Goal: Check status: Check status

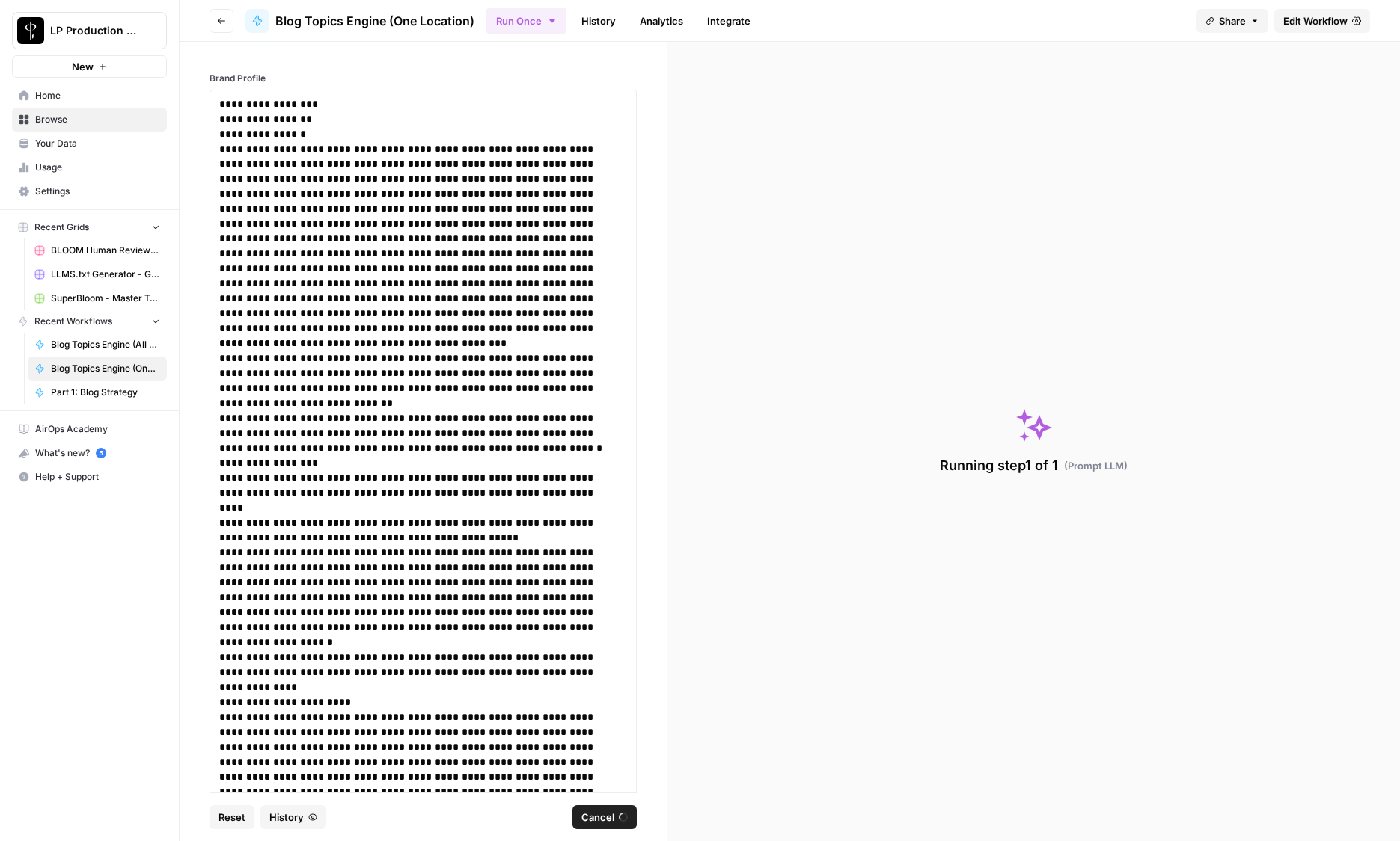
scroll to position [26347, 0]
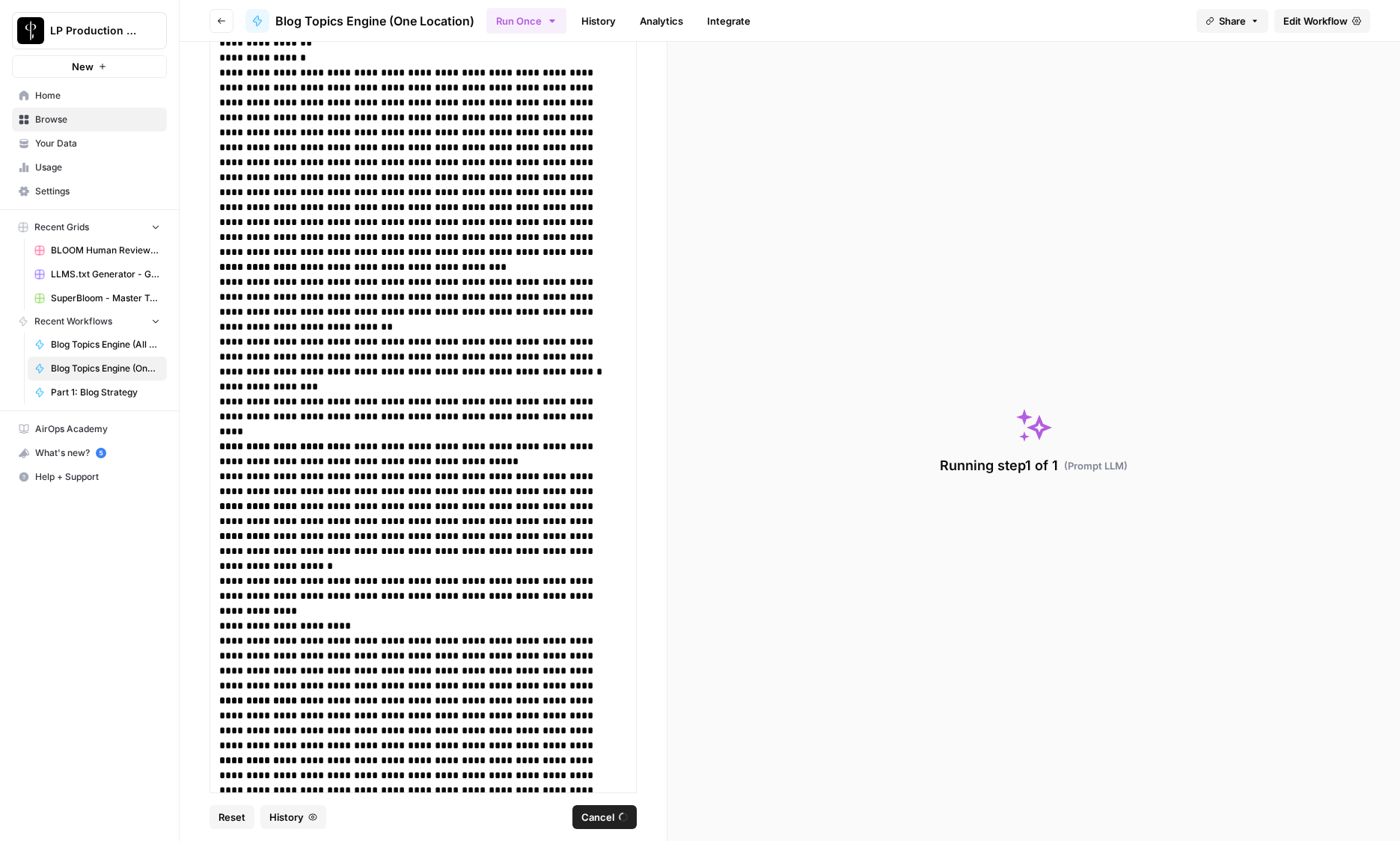
click at [634, 693] on div "**********" at bounding box center [423, 417] width 487 height 751
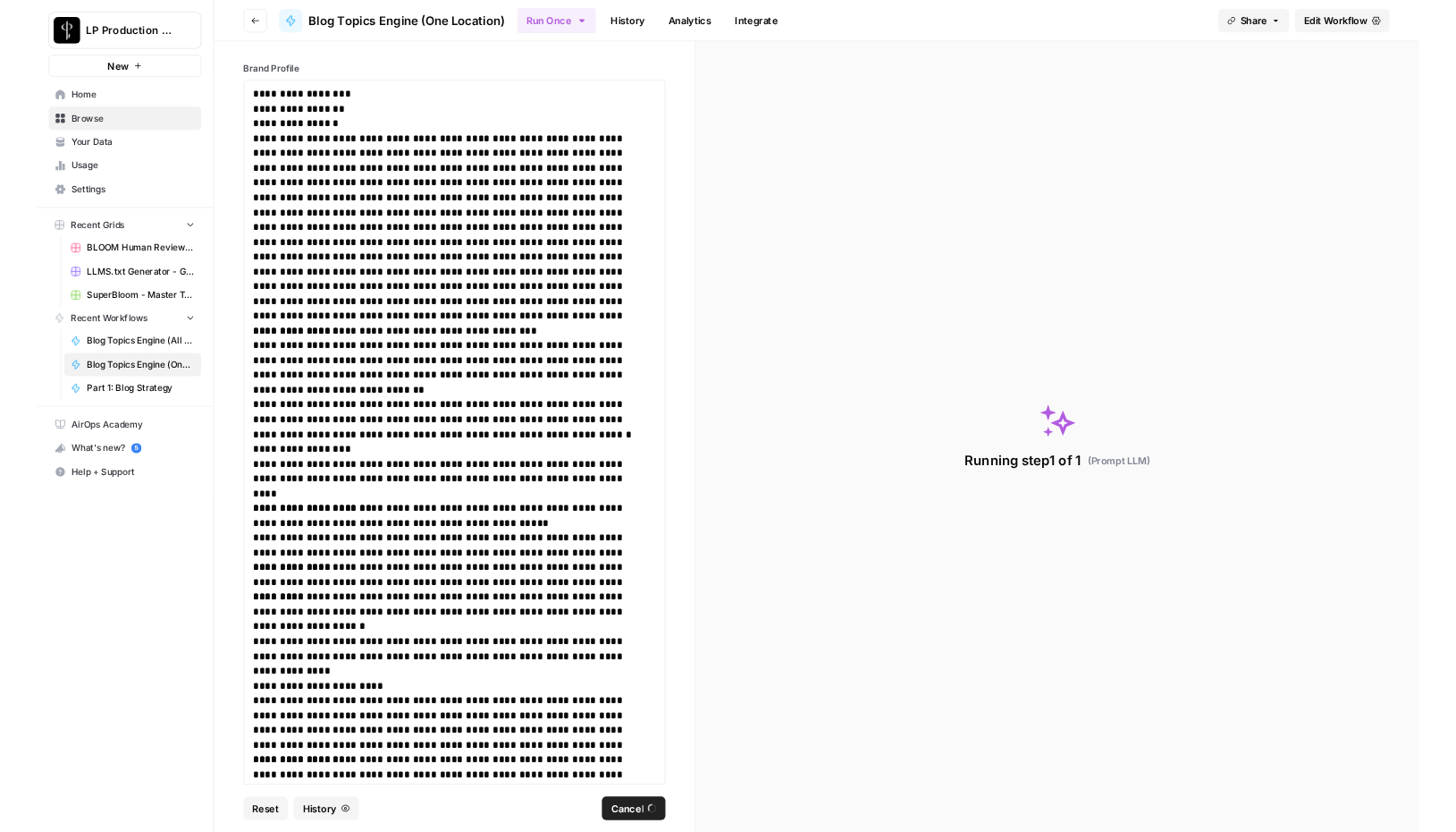
scroll to position [0, 0]
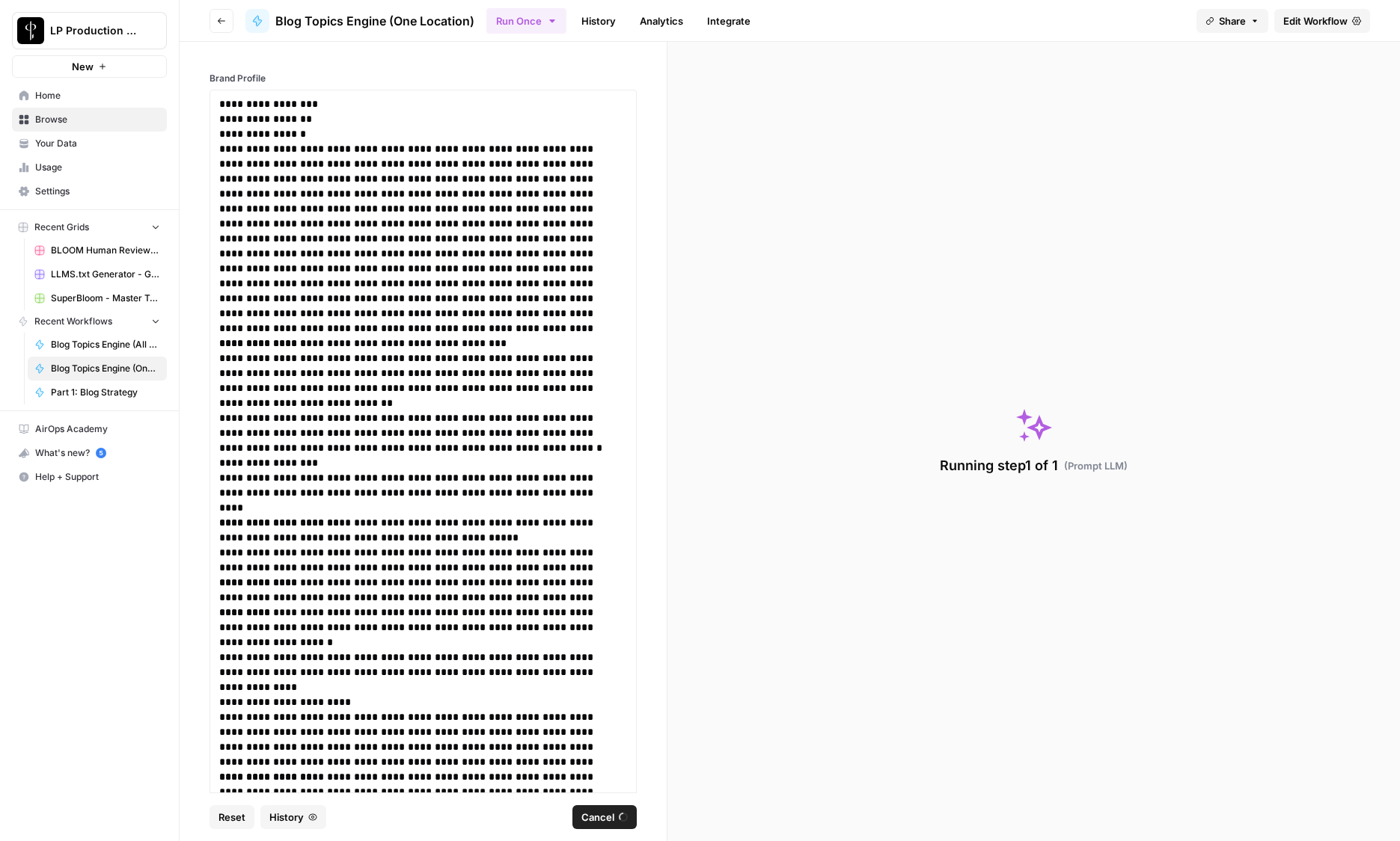
click at [591, 18] on link "History" at bounding box center [598, 20] width 53 height 24
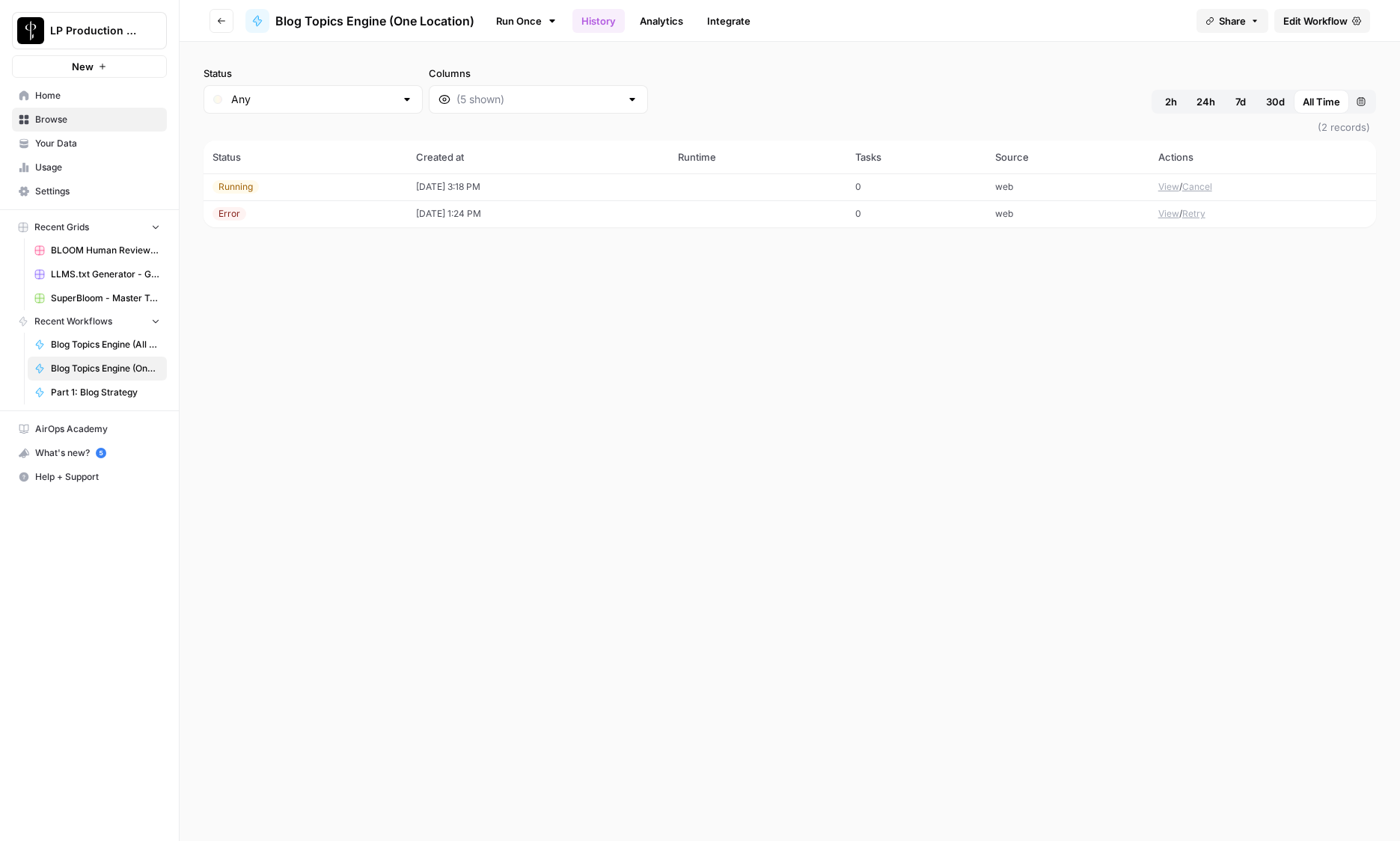
click at [694, 453] on div "Status Any Columns 2h 24h 7d 30d All Time Custom range (2 records) Status Creat…" at bounding box center [790, 441] width 1220 height 799
click at [767, 492] on div "Status Any Columns 2h 24h 7d 30d All Time Custom range (2 records) Status Creat…" at bounding box center [790, 441] width 1220 height 799
click at [695, 463] on div "Status Any Columns 2h 24h 7d 30d All Time Custom range (2 records) Status Creat…" at bounding box center [790, 441] width 1220 height 799
click at [845, 395] on div "Status Any Columns 2h 24h 7d 30d All Time Custom range (2 records) Status Creat…" at bounding box center [790, 441] width 1220 height 799
click at [1173, 215] on button "View" at bounding box center [1168, 214] width 21 height 13
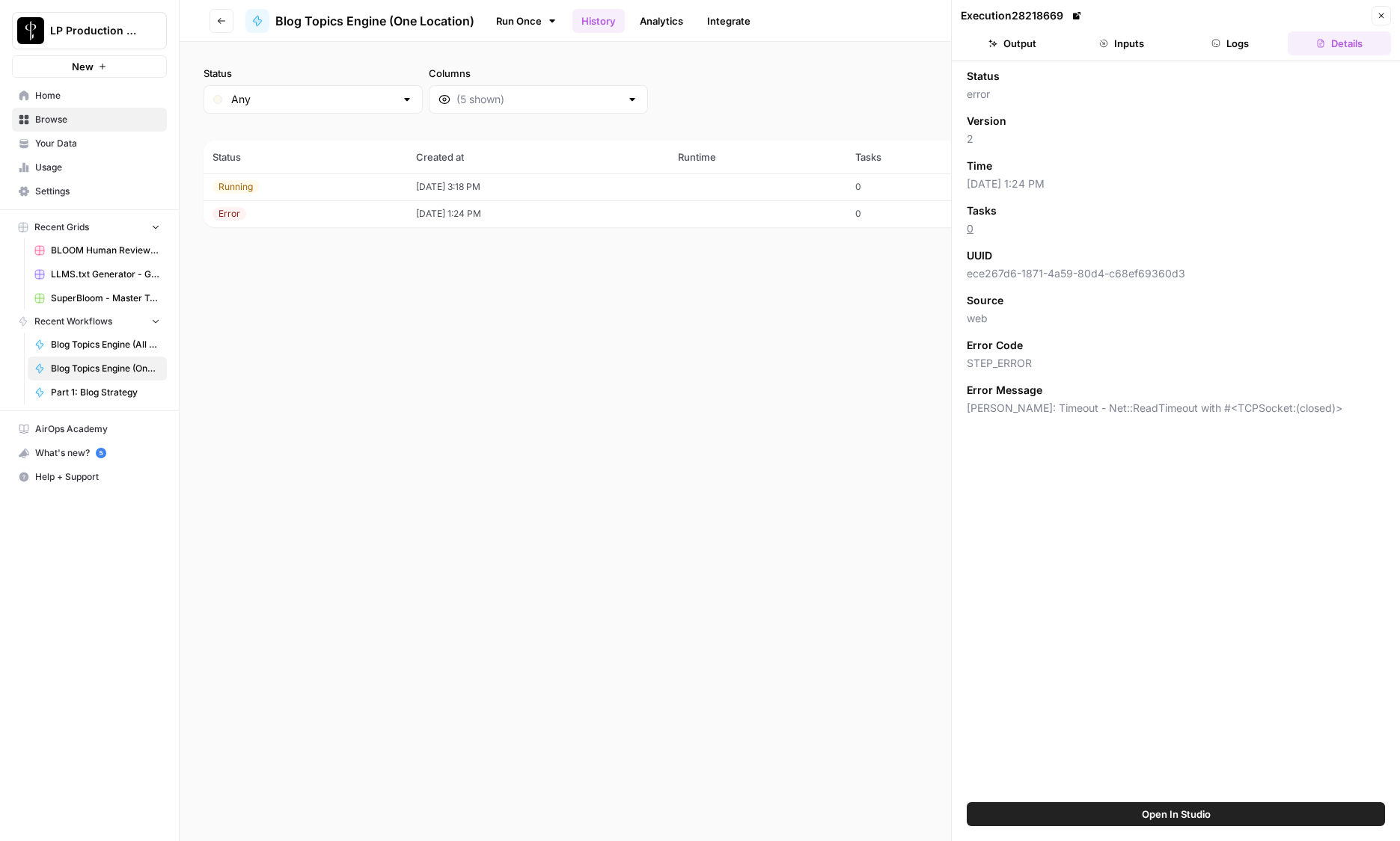
click at [1035, 410] on span "[PERSON_NAME]: Timeout - Net::ReadTimeout with #<TCPSocket:(closed)>" at bounding box center [1175, 408] width 418 height 15
copy span "[PERSON_NAME]: Timeout - Net::ReadTimeout with #<TCPSocket:(closed)>"
